Goal: Transaction & Acquisition: Purchase product/service

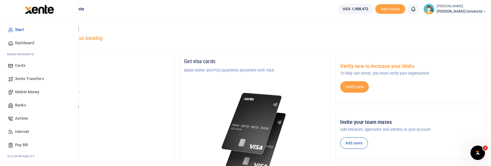
click at [22, 92] on span "Mobile Money" at bounding box center [27, 92] width 24 height 6
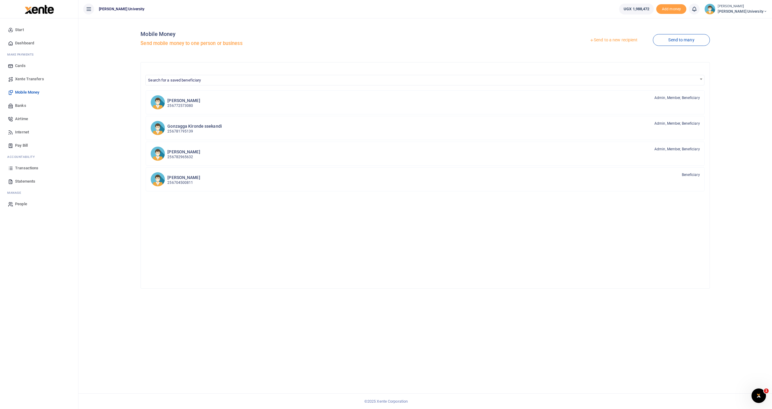
click at [22, 166] on span "Transactions" at bounding box center [26, 168] width 23 height 6
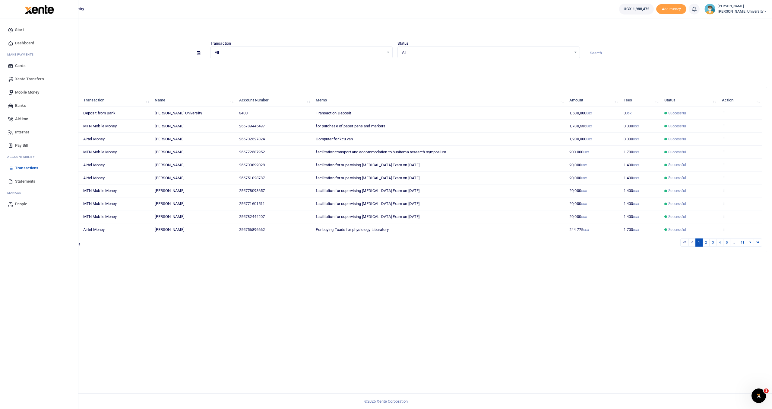
click at [21, 90] on span "Mobile Money" at bounding box center [27, 92] width 24 height 6
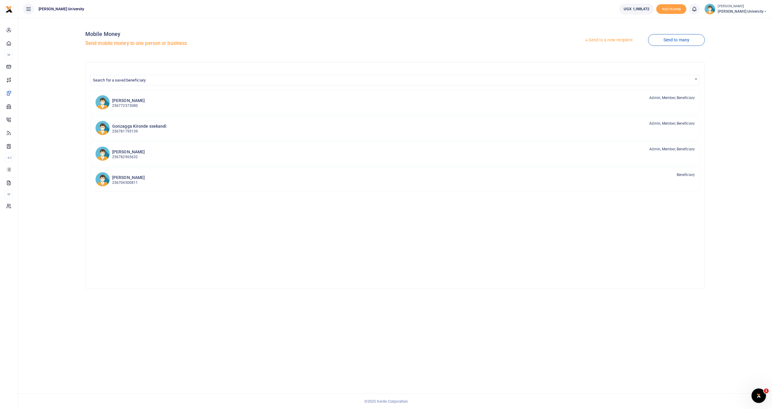
click at [593, 40] on link "Send to a new recipient" at bounding box center [608, 40] width 79 height 11
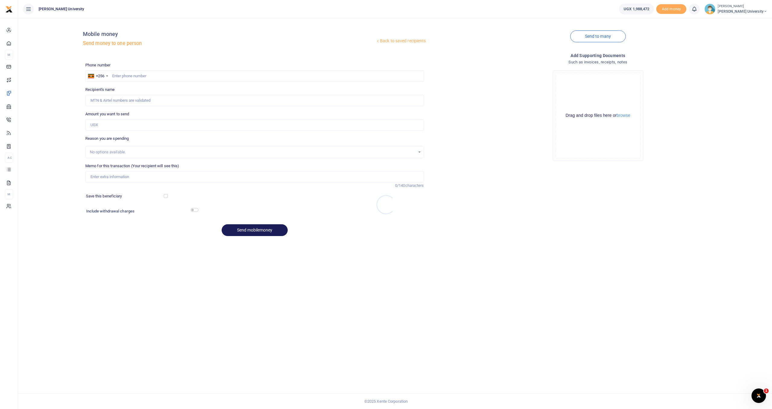
click at [134, 75] on div at bounding box center [386, 204] width 772 height 409
click at [133, 76] on input "text" at bounding box center [254, 75] width 339 height 11
type input "778093657"
click at [118, 122] on input "Amount you want to send" at bounding box center [254, 124] width 339 height 11
type input "Aziz Katabazi"
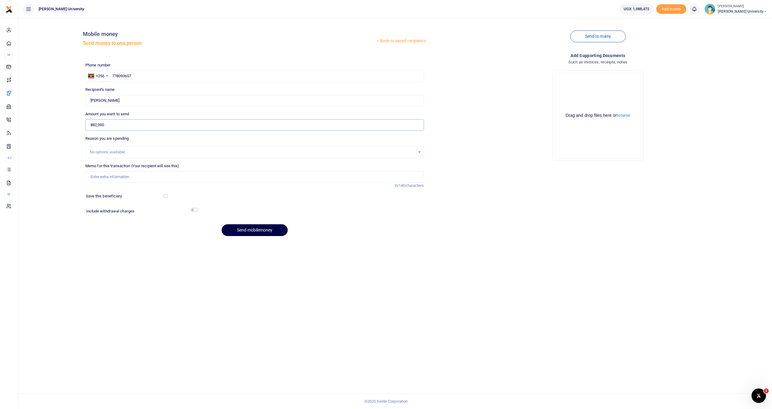
type input "882,000"
click at [112, 175] on input "Memo for this transaction (Your recipient will see this)" at bounding box center [254, 176] width 339 height 11
type input "Facilitation of the university football league at Nsambya"
click at [246, 231] on button "Send mobilemoney" at bounding box center [255, 230] width 66 height 12
click at [113, 75] on input "text" at bounding box center [254, 75] width 339 height 11
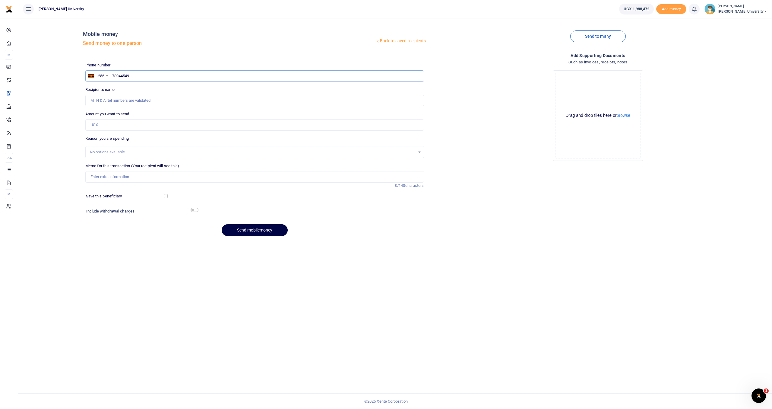
type input "789445497"
type input "Paphra Mugisha"
type input "789445497"
click at [103, 125] on input "Amount you want to send" at bounding box center [254, 124] width 339 height 11
type input "411,000"
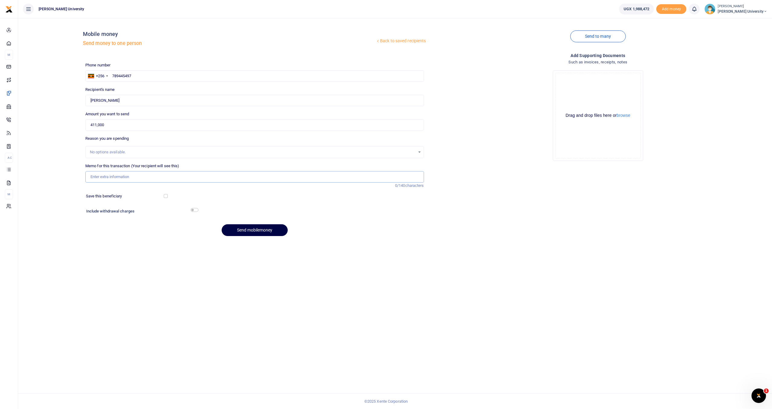
click at [93, 175] on input "Memo for this transaction (Your recipient will see this)" at bounding box center [254, 176] width 339 height 11
type input "Cleaning materials for mulago 181000 plus 230 for toner for ARS office"
click at [195, 210] on input "checkbox" at bounding box center [195, 210] width 8 height 4
checkbox input "true"
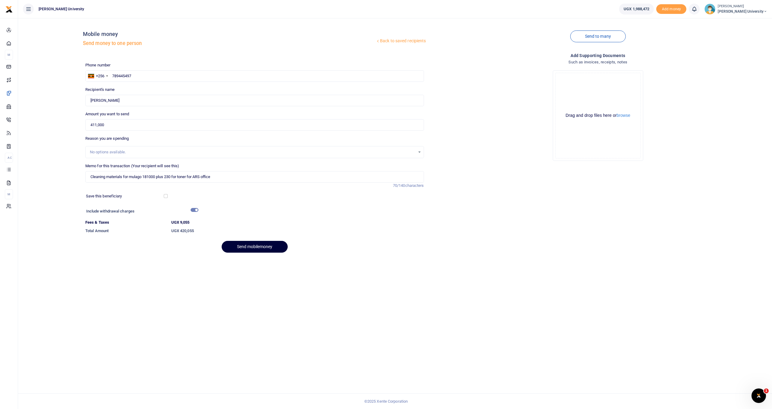
click at [242, 245] on button "Send mobilemoney" at bounding box center [255, 247] width 66 height 12
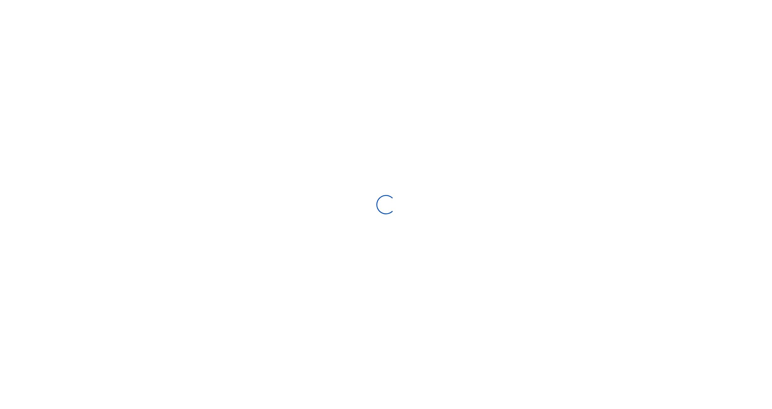
select select
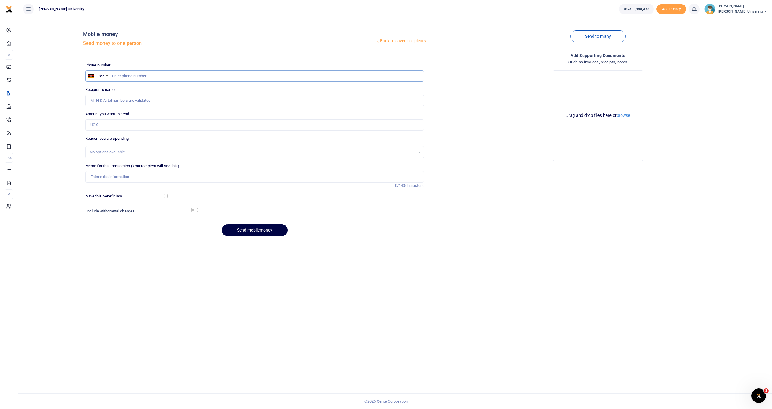
click at [122, 76] on input "text" at bounding box center [254, 75] width 339 height 11
type input "785800326"
type input "Muwonge Joseph"
type input "785800326"
click at [120, 122] on input "Amount you want to send" at bounding box center [254, 124] width 339 height 11
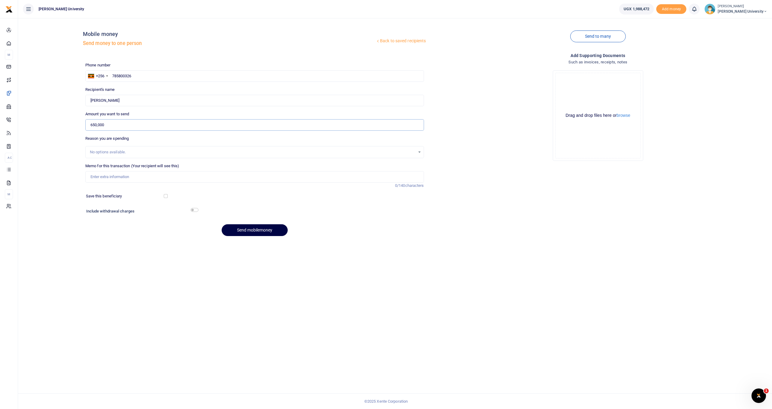
type input "650,000"
click at [90, 178] on input "Memo for this transaction (Your recipient will see this)" at bounding box center [254, 176] width 339 height 11
click at [164, 178] on input "Plumbing materials for septic tank maitaince Anatomy lab" at bounding box center [254, 176] width 339 height 11
click at [224, 176] on input "Plumbing materials for septic tank maitaince Anatomy lab" at bounding box center [254, 176] width 339 height 11
click at [158, 177] on input "Plumbing materials for septic tank maitaince Anatomy lab" at bounding box center [254, 176] width 339 height 11
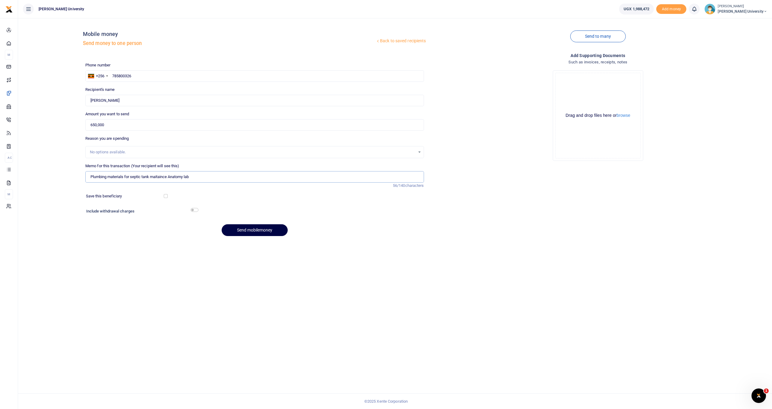
click at [158, 177] on input "Plumbing materials for septic tank maitaince Anatomy lab" at bounding box center [254, 176] width 339 height 11
click at [165, 177] on input "Plumbing materials for septic tank maintaince Anatomy lab" at bounding box center [254, 176] width 339 height 11
click at [223, 174] on input "Plumbing materials for septic tank maintanance Anatomy lab" at bounding box center [254, 176] width 339 height 11
type input "Plumbing materials for septic tank maintenance Anatomy lab"
click at [195, 209] on input "checkbox" at bounding box center [195, 210] width 8 height 4
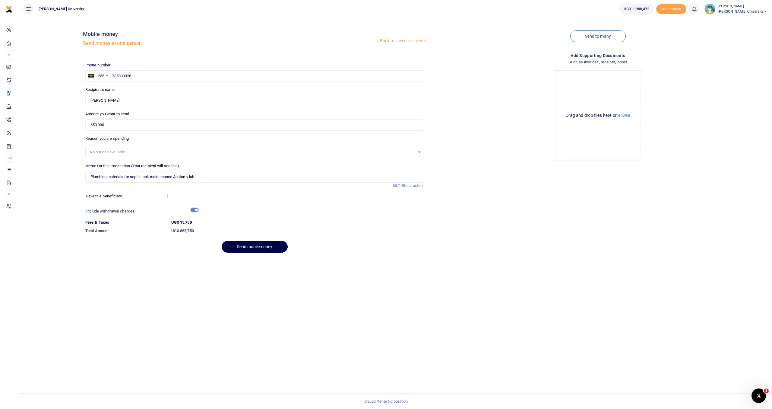
click at [195, 210] on input "checkbox" at bounding box center [195, 210] width 8 height 4
checkbox input "true"
click at [252, 245] on button "Send mobilemoney" at bounding box center [255, 247] width 66 height 12
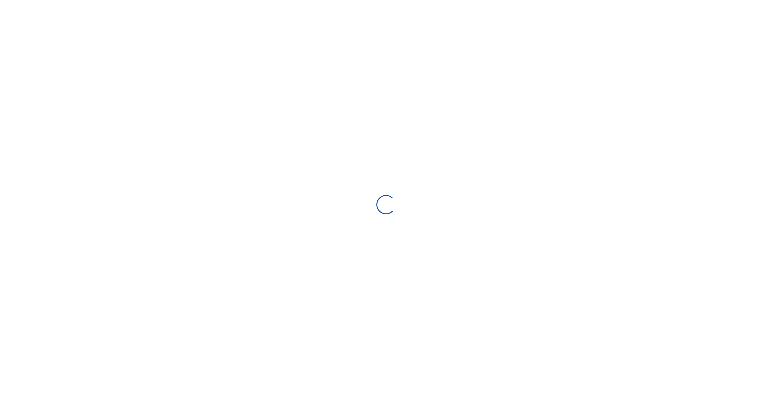
select select "Loading bundles"
select select
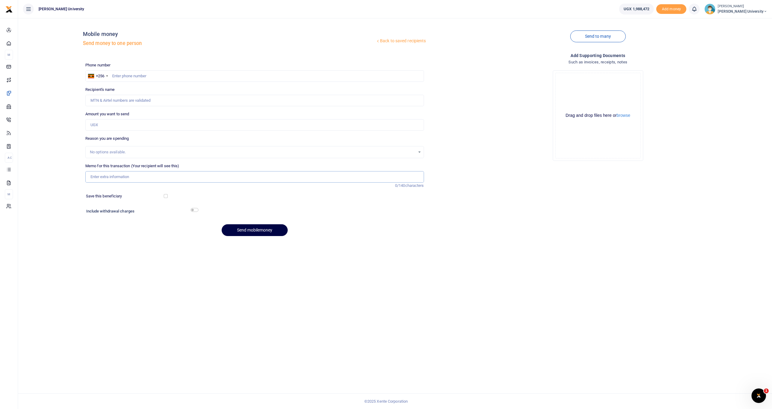
click at [270, 176] on input "Memo for this transaction (Your recipient will see this)" at bounding box center [254, 176] width 339 height 11
